Goal: Task Accomplishment & Management: Use online tool/utility

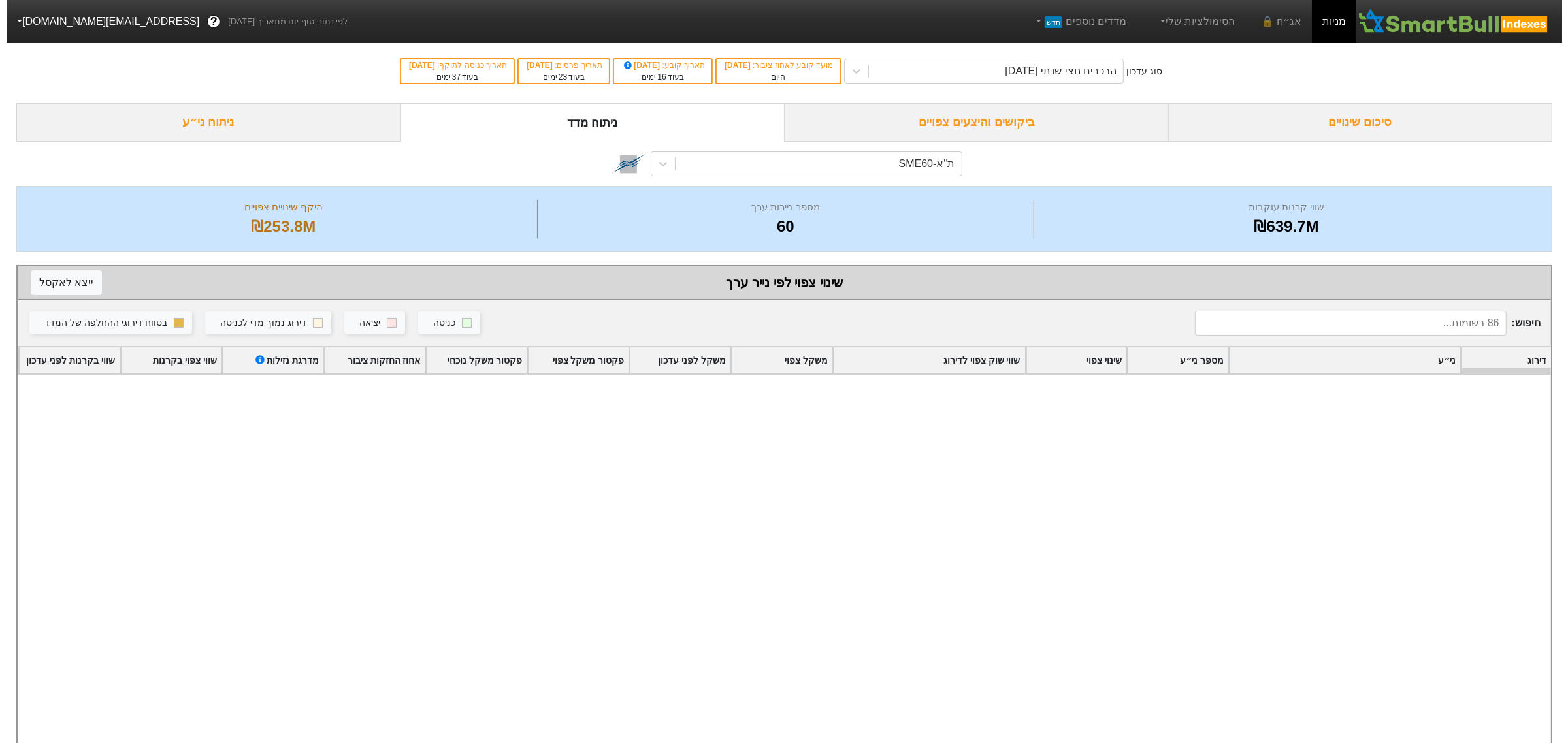
scroll to position [2070, 0]
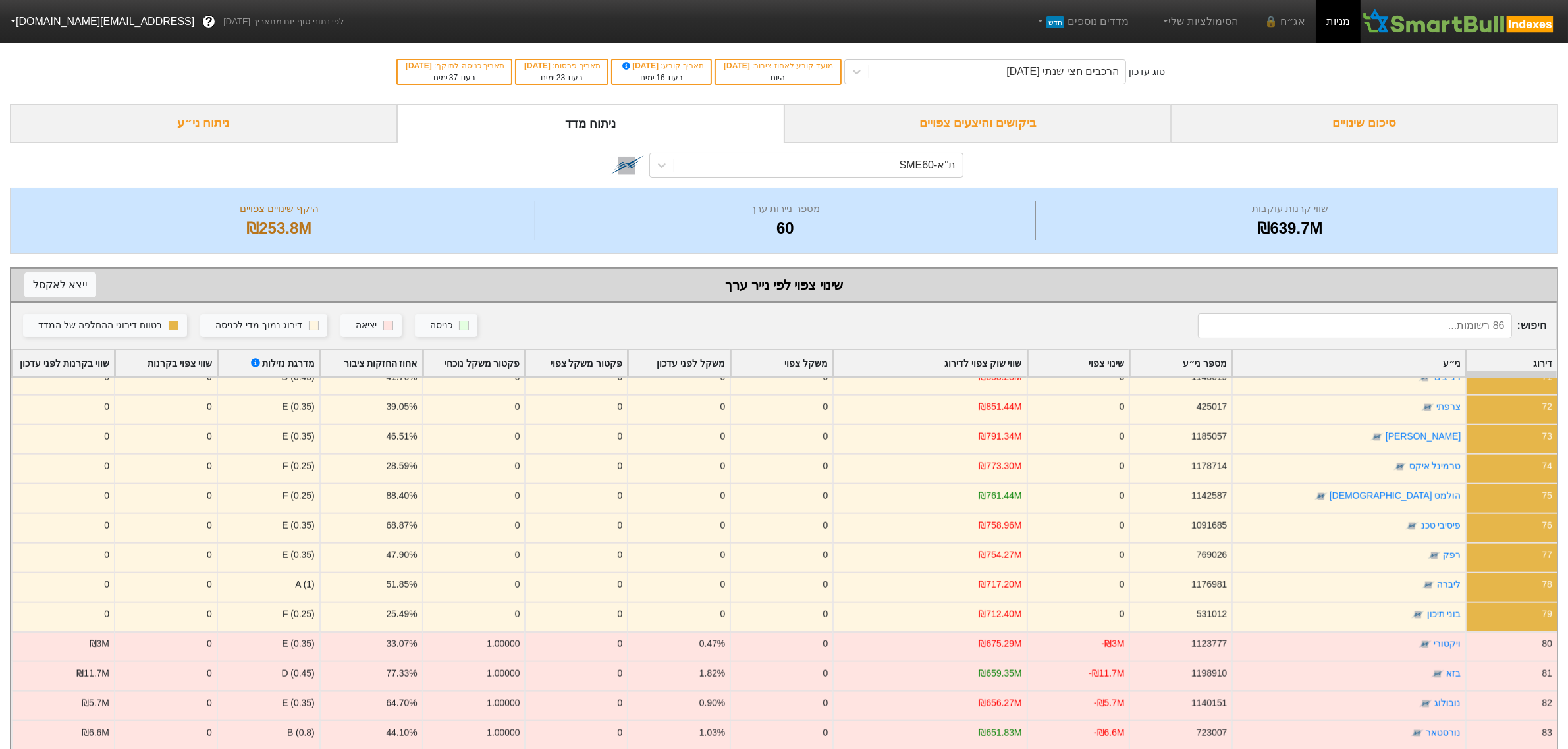
click at [1268, 123] on div "סיכום שינויים" at bounding box center [1364, 123] width 387 height 39
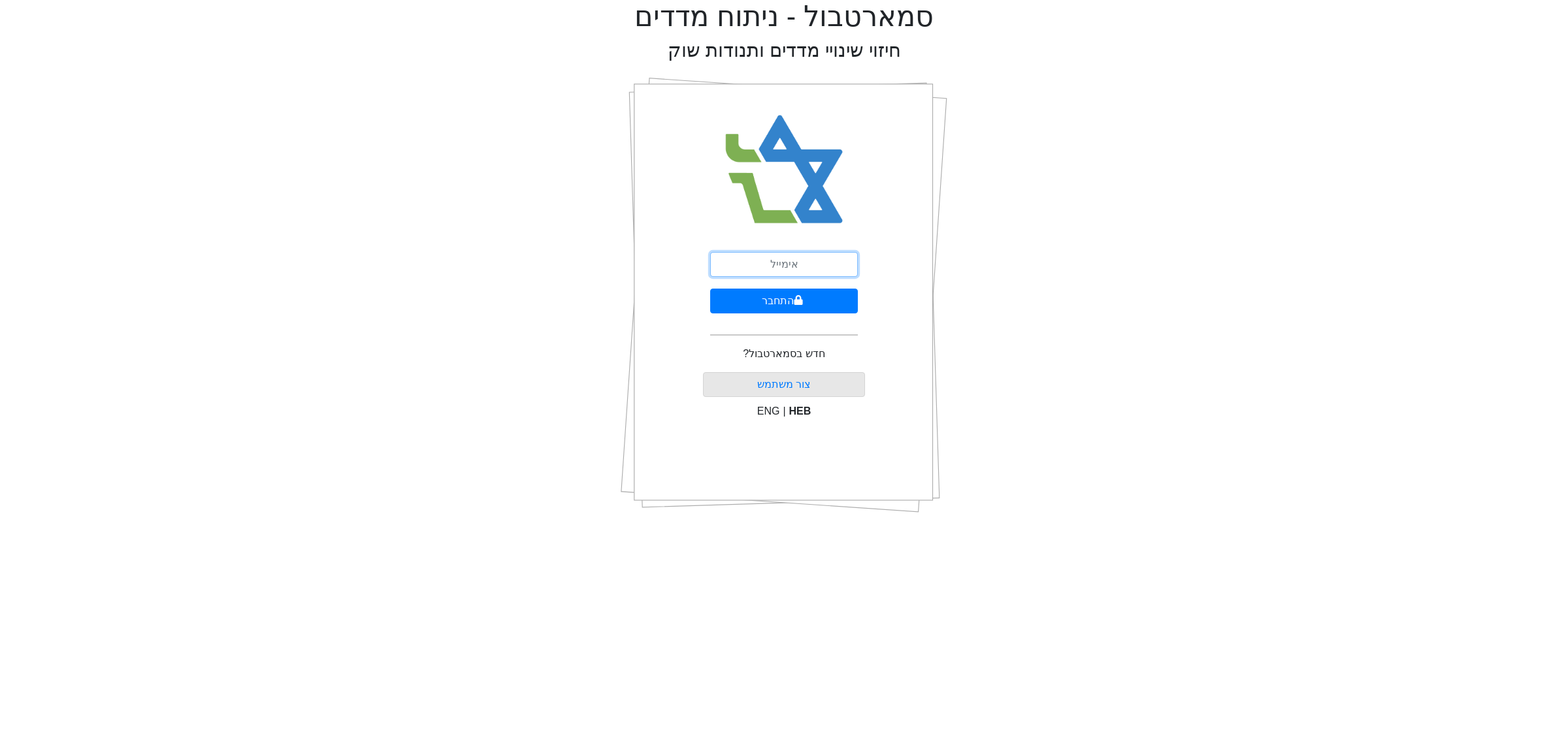
click at [760, 258] on input "email" at bounding box center [783, 264] width 148 height 25
type input "ם"
type input "[EMAIL_ADDRESS][DOMAIN_NAME]"
click at [816, 302] on button "התחבר" at bounding box center [783, 301] width 148 height 25
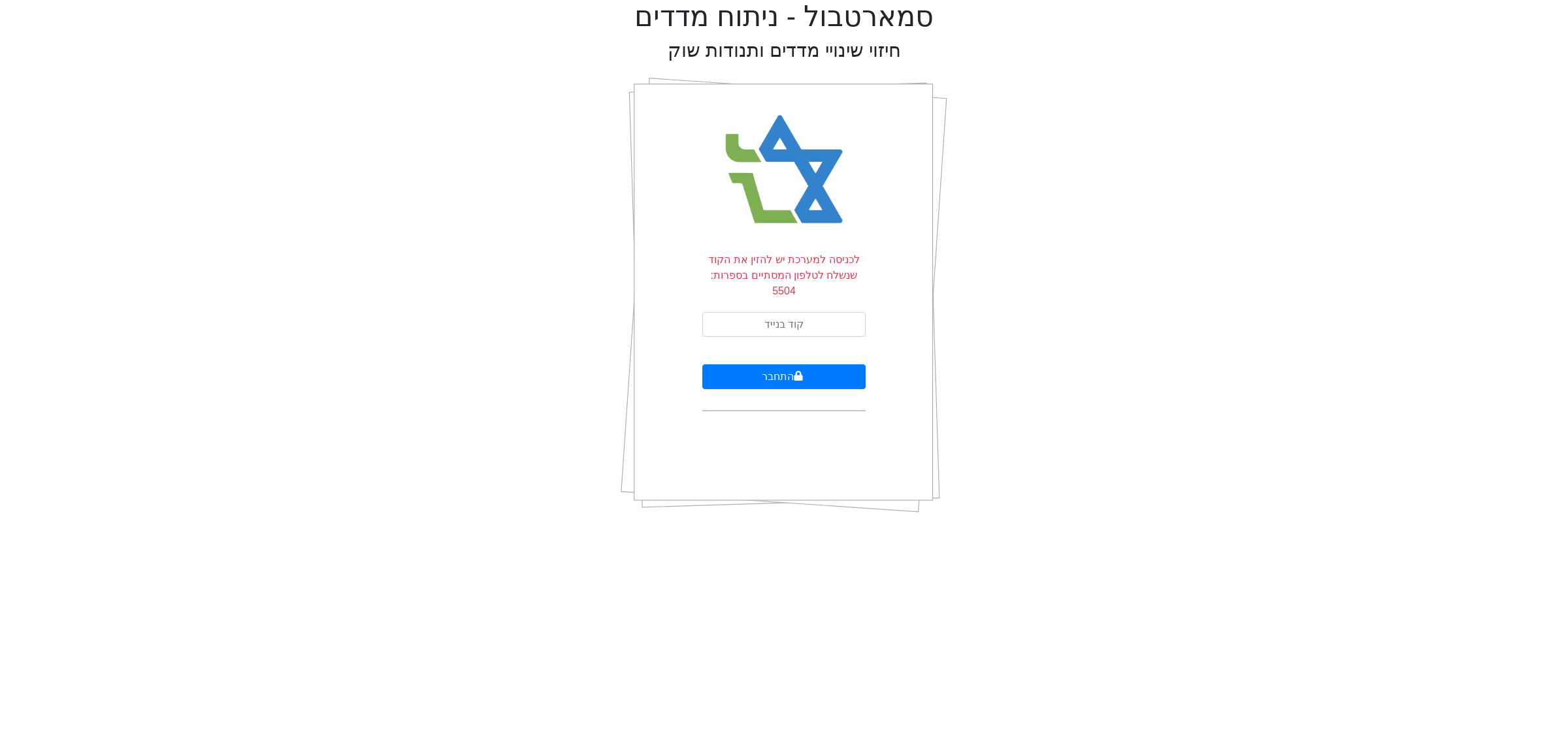
click at [591, 524] on html "סמארטבול - ניתוח מדדים חיזוי שינויי מדדים ותנודות שוק לכניסה למערכת יש להזין את…" at bounding box center [784, 262] width 1568 height 524
click at [812, 313] on input "text" at bounding box center [784, 325] width 163 height 25
type input "139333"
click at [782, 365] on button "התחבר" at bounding box center [784, 377] width 163 height 25
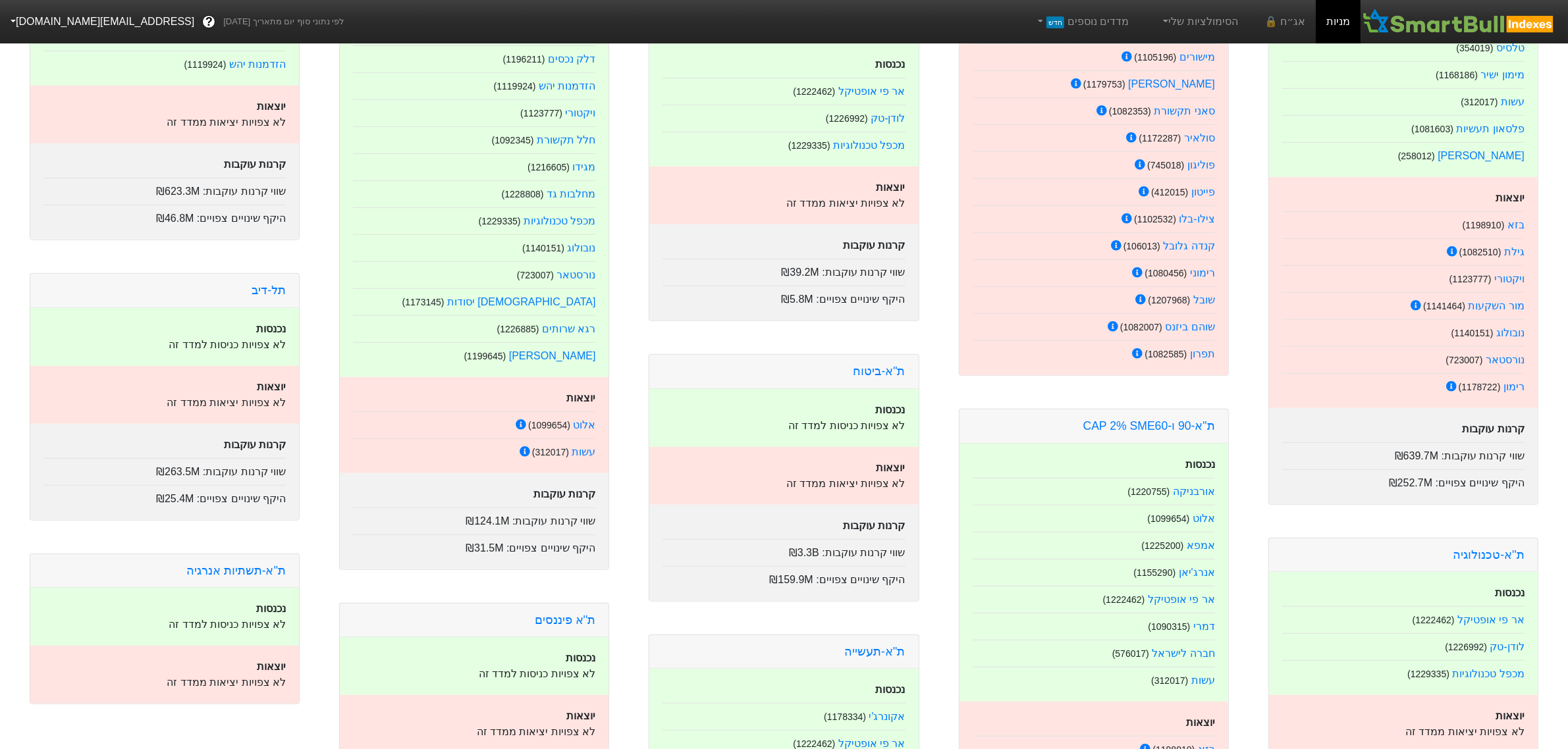
scroll to position [82, 0]
